Goal: Transaction & Acquisition: Purchase product/service

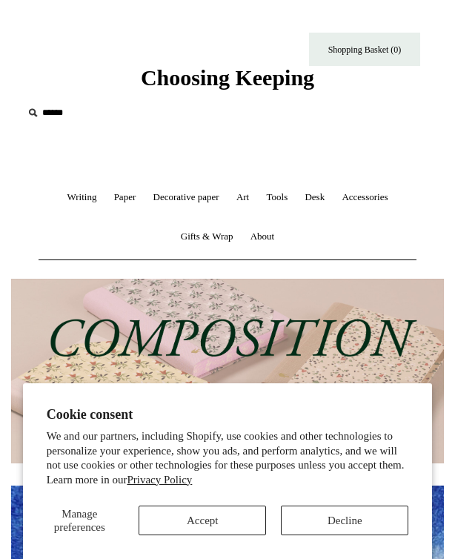
click at [347, 512] on button "Decline" at bounding box center [345, 521] width 128 height 30
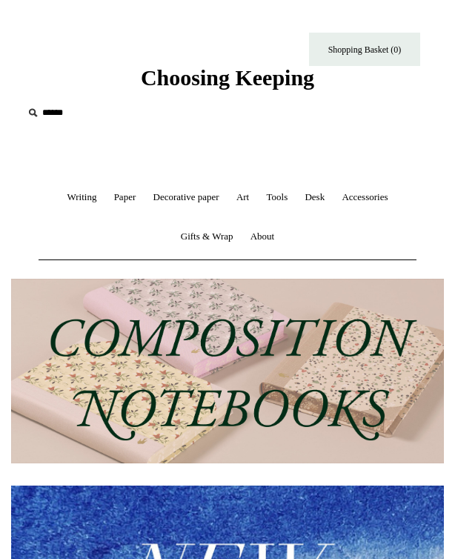
click at [77, 195] on link "Writing +" at bounding box center [81, 197] width 45 height 39
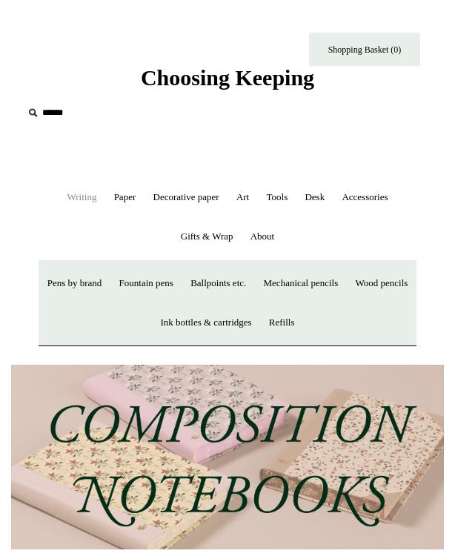
click at [181, 282] on link "Fountain pens +" at bounding box center [146, 283] width 69 height 39
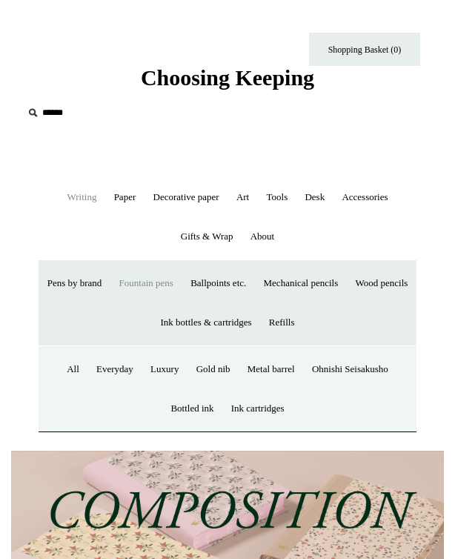
click at [115, 367] on link "Everyday" at bounding box center [115, 369] width 52 height 39
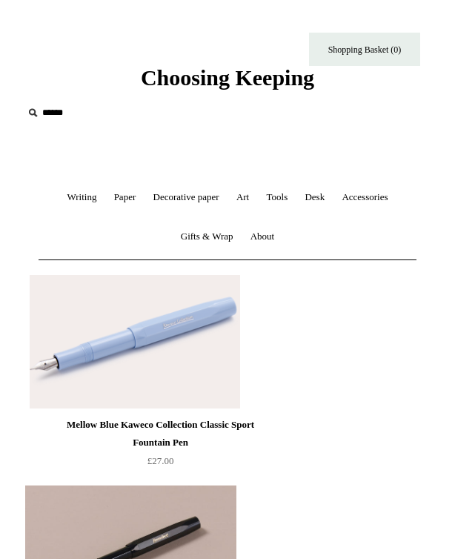
click at [185, 332] on img at bounding box center [135, 342] width 211 height 134
